Goal: Find specific page/section: Find specific page/section

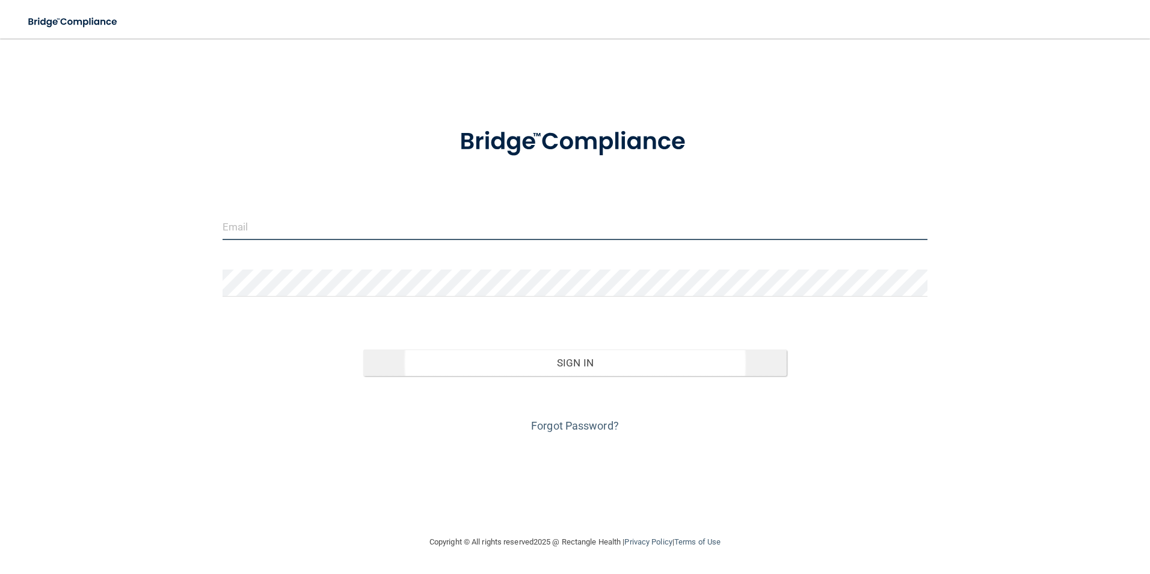
type input "[EMAIL_ADDRESS][DOMAIN_NAME]"
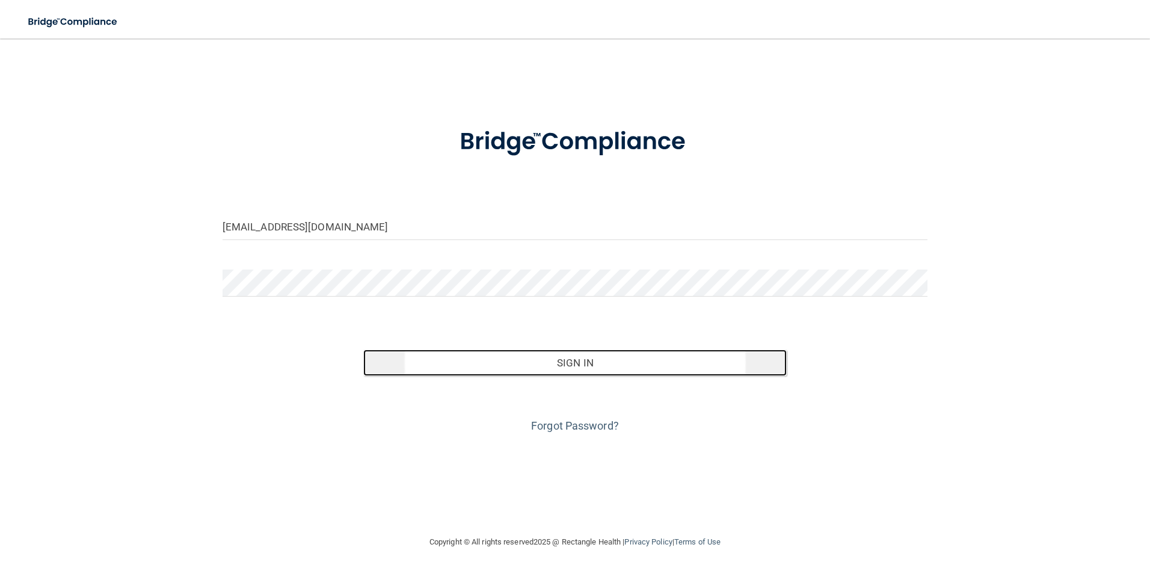
click at [550, 360] on button "Sign In" at bounding box center [574, 362] width 423 height 26
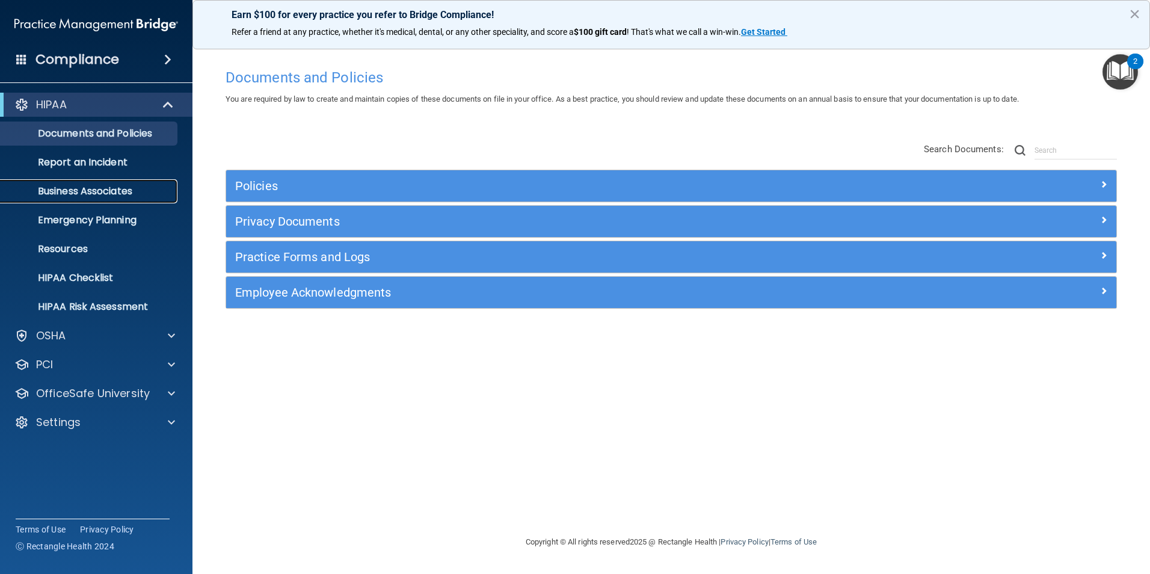
click at [83, 191] on p "Business Associates" at bounding box center [90, 191] width 164 height 12
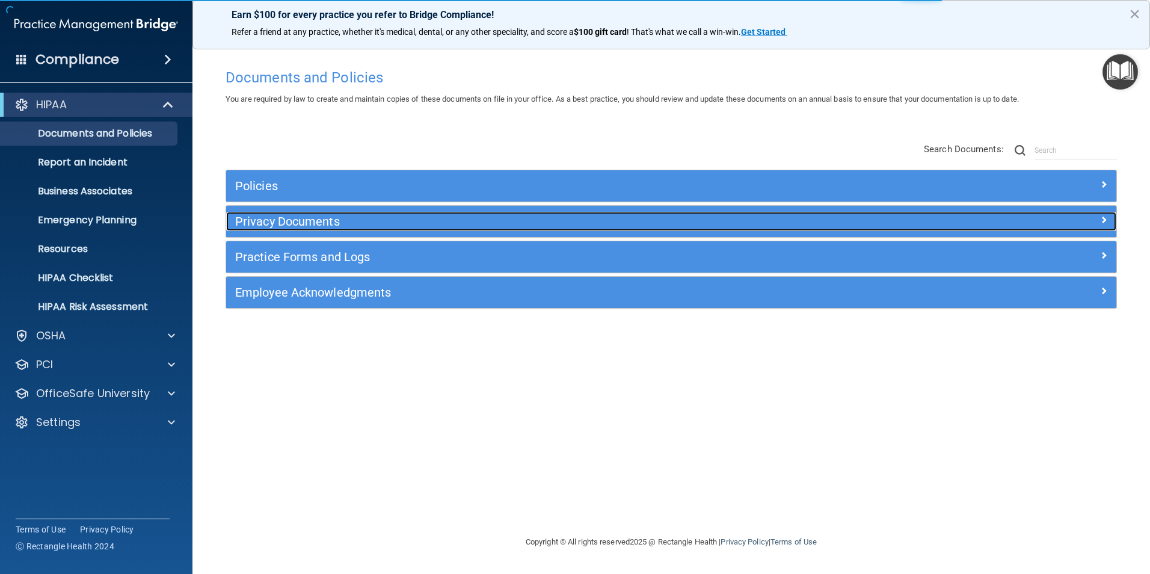
click at [287, 219] on h5 "Privacy Documents" at bounding box center [560, 221] width 650 height 13
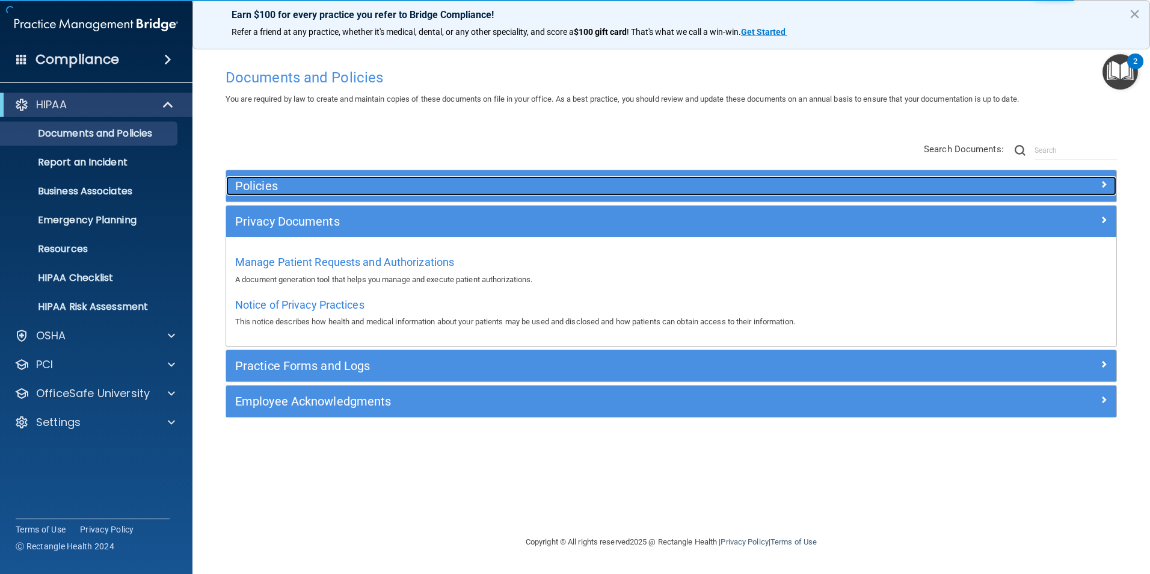
click at [279, 187] on h5 "Policies" at bounding box center [560, 185] width 650 height 13
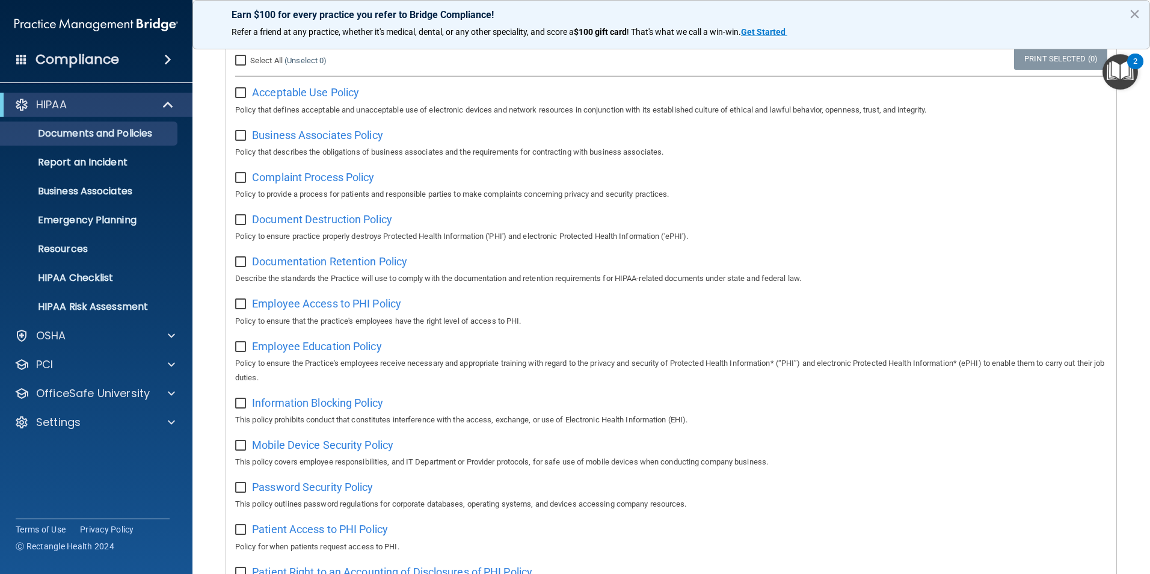
scroll to position [180, 0]
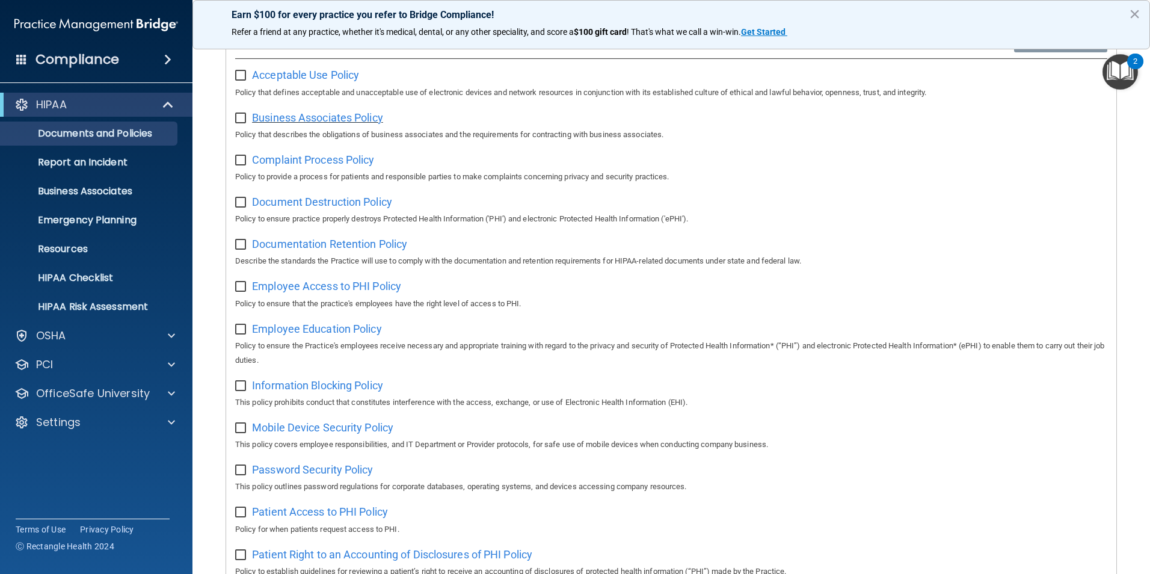
click at [331, 119] on span "Business Associates Policy" at bounding box center [317, 117] width 131 height 13
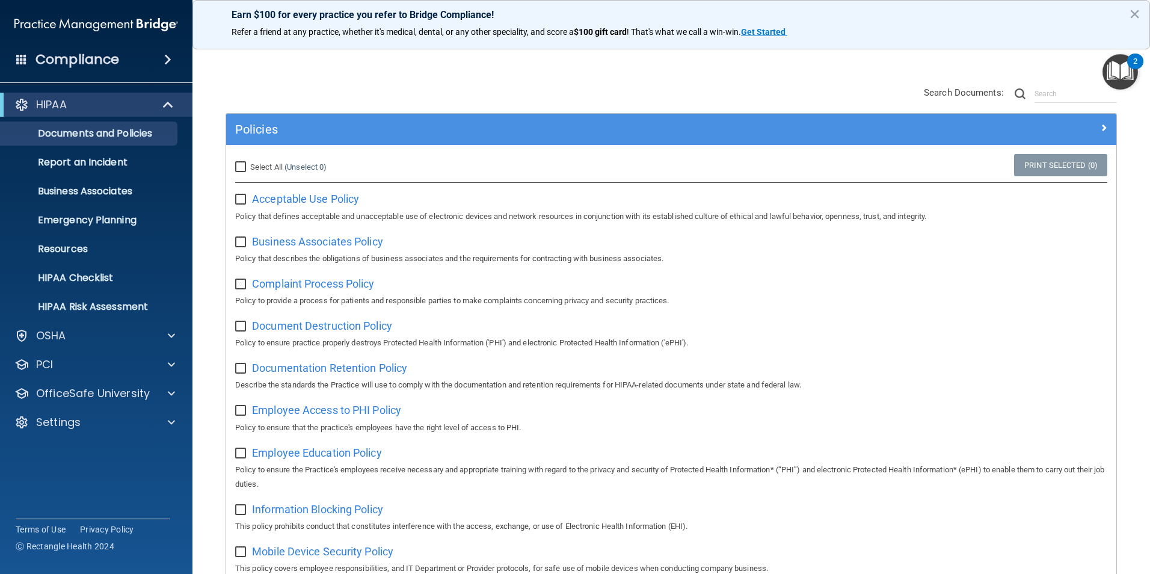
scroll to position [0, 0]
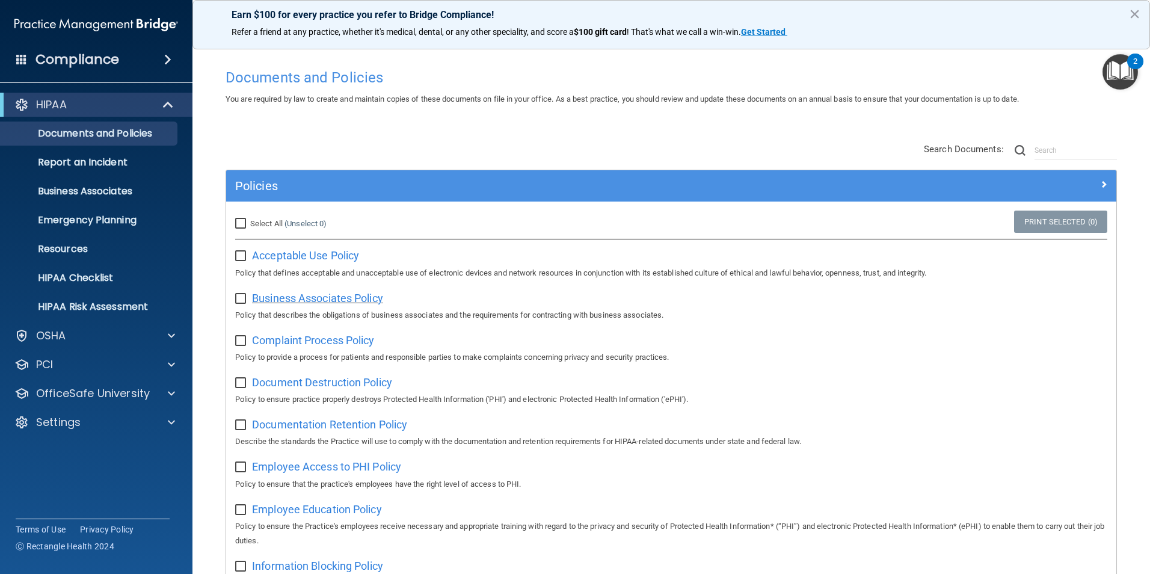
click at [306, 298] on span "Business Associates Policy" at bounding box center [317, 298] width 131 height 13
